Goal: Information Seeking & Learning: Learn about a topic

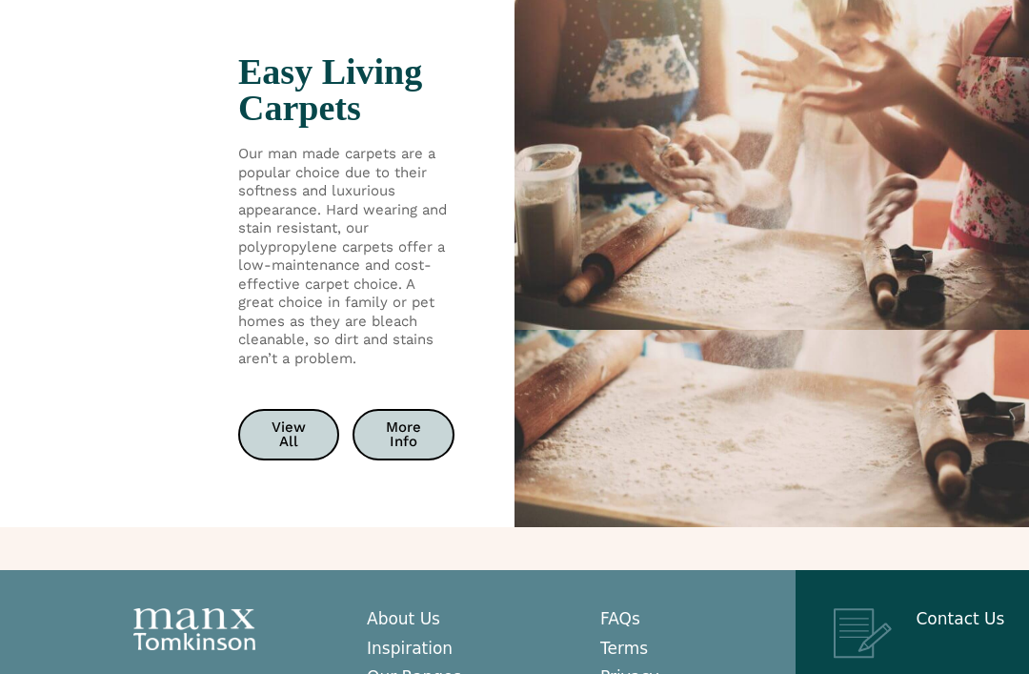
scroll to position [3667, 0]
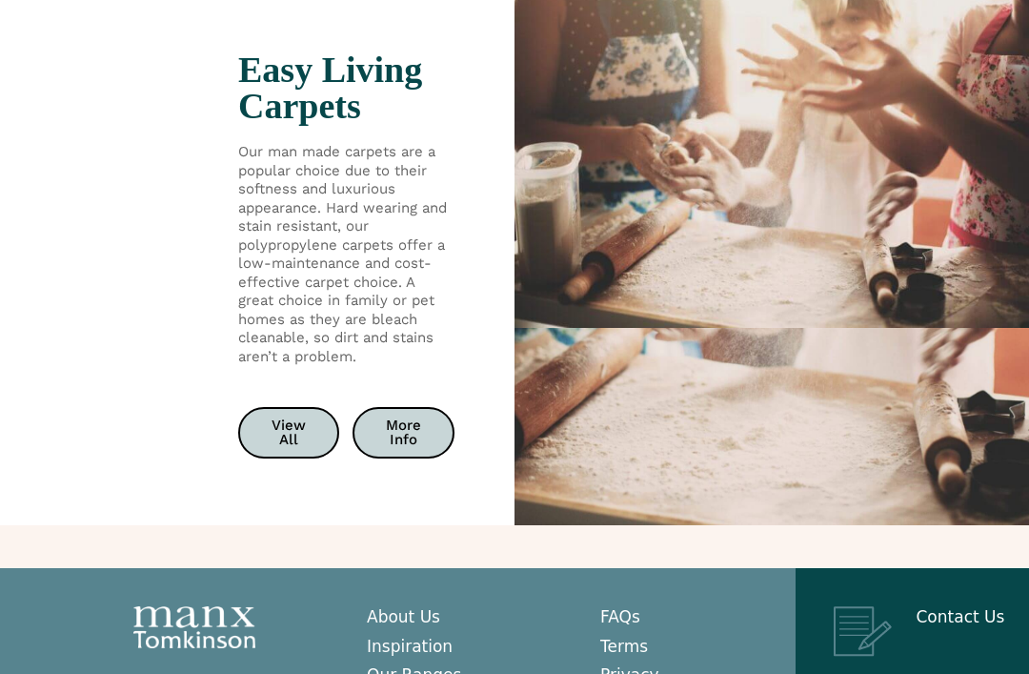
click at [289, 430] on span "View All" at bounding box center [289, 432] width 34 height 29
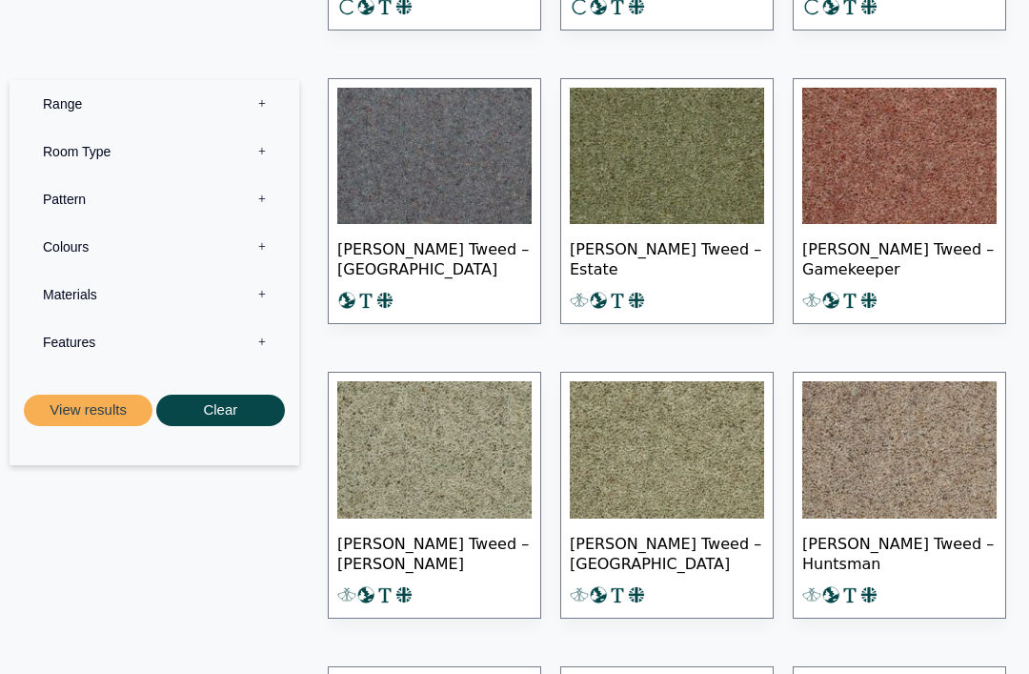
scroll to position [7729, 0]
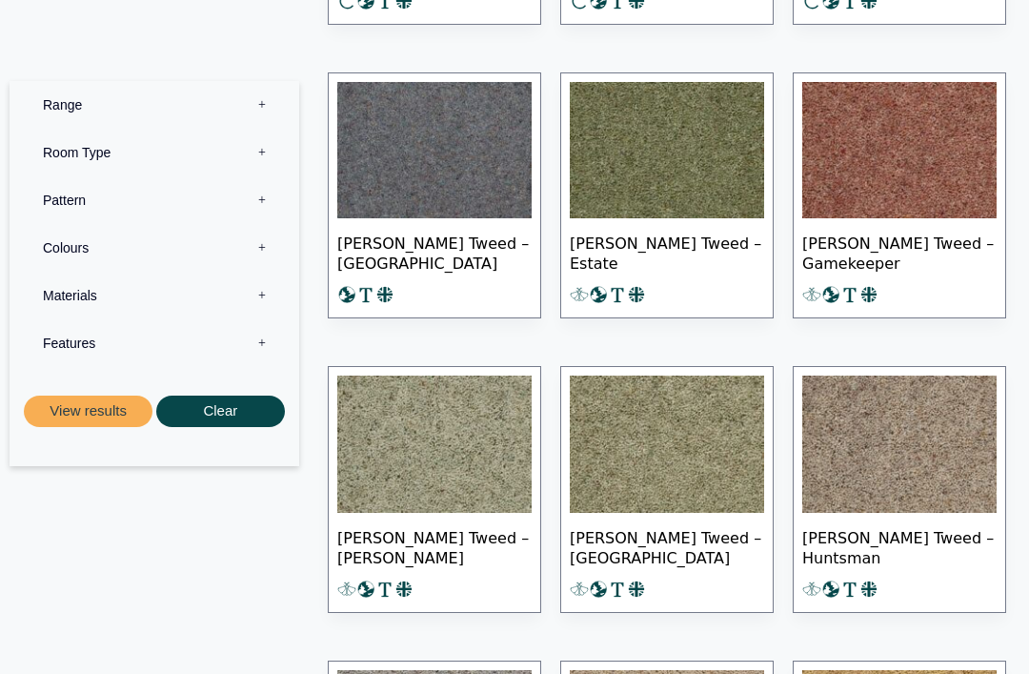
click at [660, 456] on img at bounding box center [667, 443] width 194 height 137
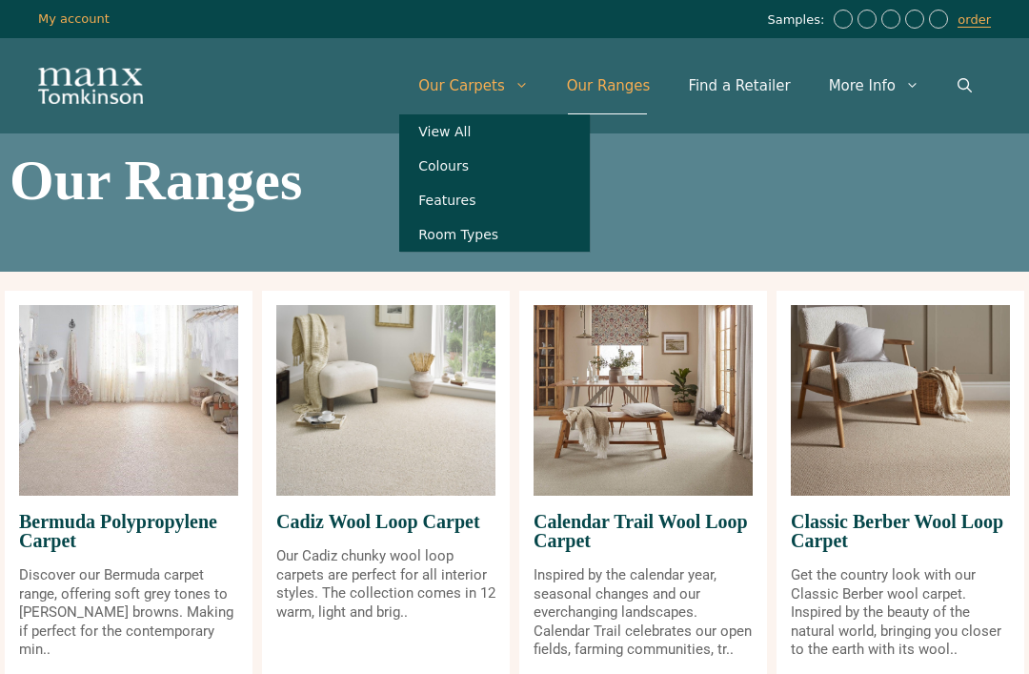
click at [490, 200] on link "Features" at bounding box center [494, 200] width 191 height 34
